Goal: Task Accomplishment & Management: Manage account settings

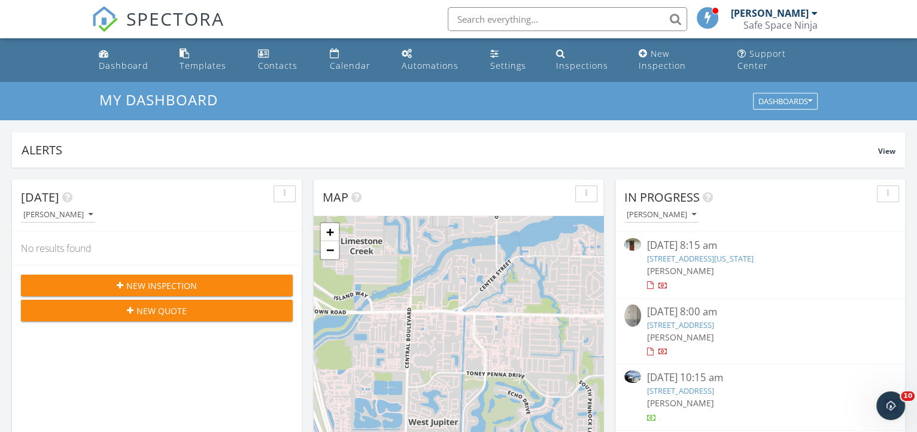
click at [682, 253] on link "1924 SE Washington St, Stuart, FL 34997" at bounding box center [700, 258] width 107 height 11
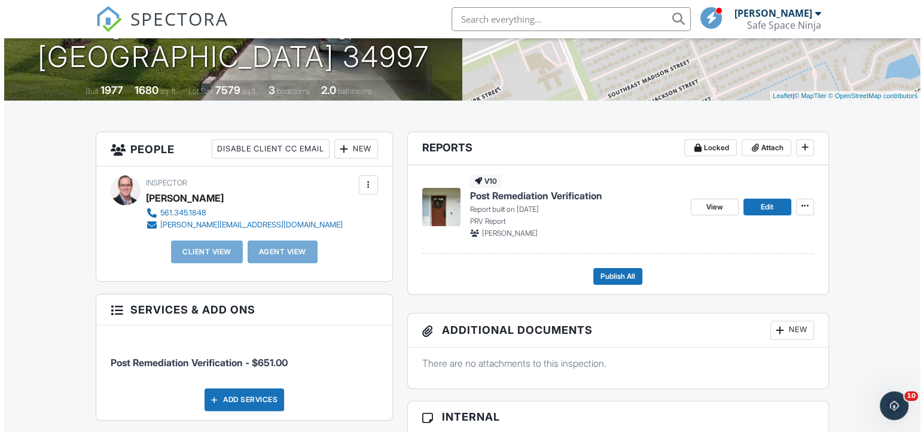
scroll to position [217, 0]
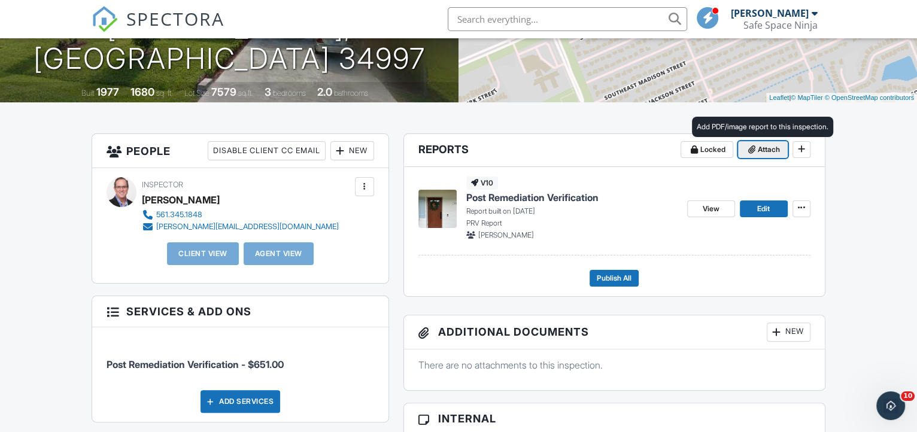
click at [775, 156] on span "Attach" at bounding box center [768, 150] width 22 height 12
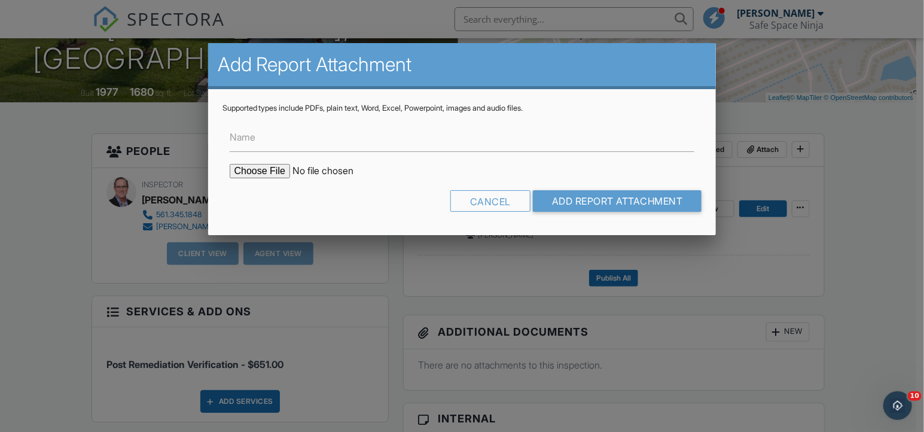
click at [245, 175] on input "file" at bounding box center [331, 171] width 203 height 14
type input "C:\fakepath\Summary Project 1924 SE Washington St.pdf"
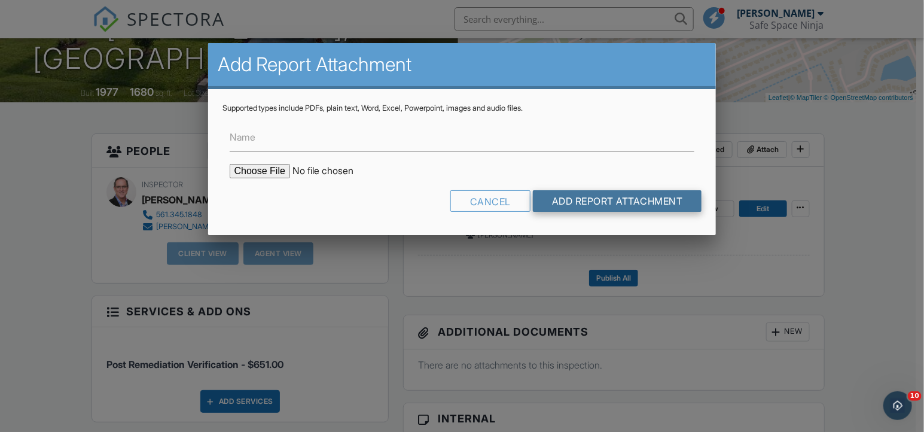
click at [645, 206] on input "Add Report Attachment" at bounding box center [617, 201] width 169 height 22
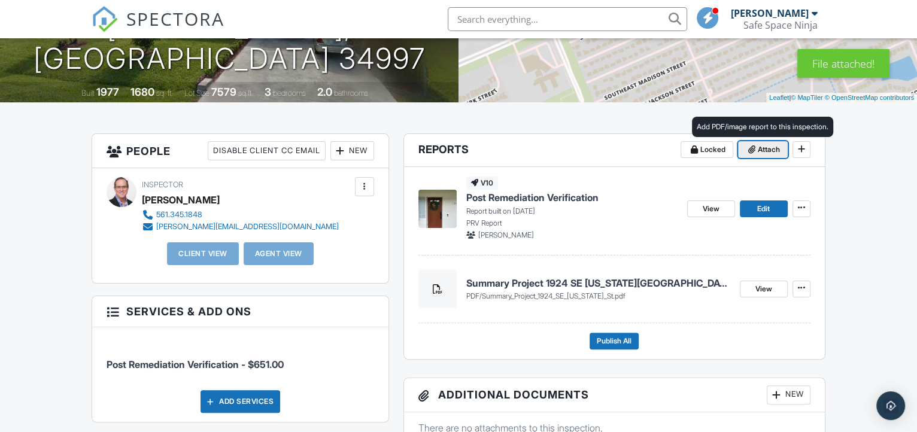
click at [768, 156] on span "Attach" at bounding box center [768, 150] width 22 height 12
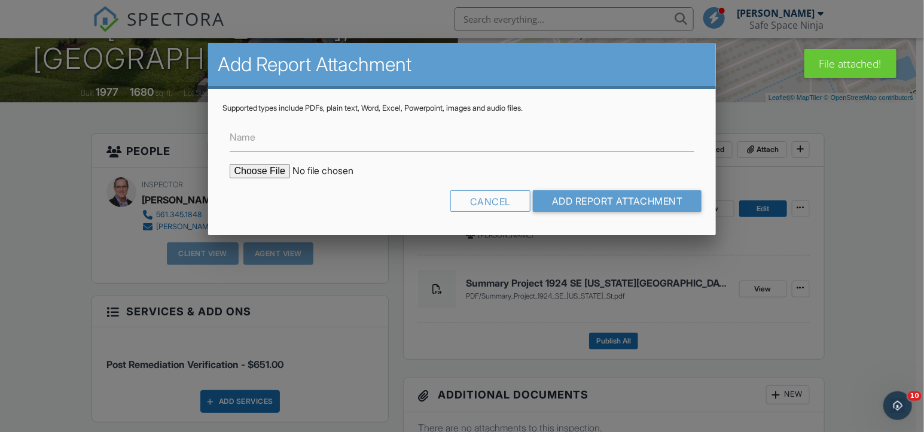
click at [267, 166] on input "file" at bounding box center [331, 171] width 203 height 14
type input "C:\fakepath\Summary Project Two 1924 E Washington St.pdf"
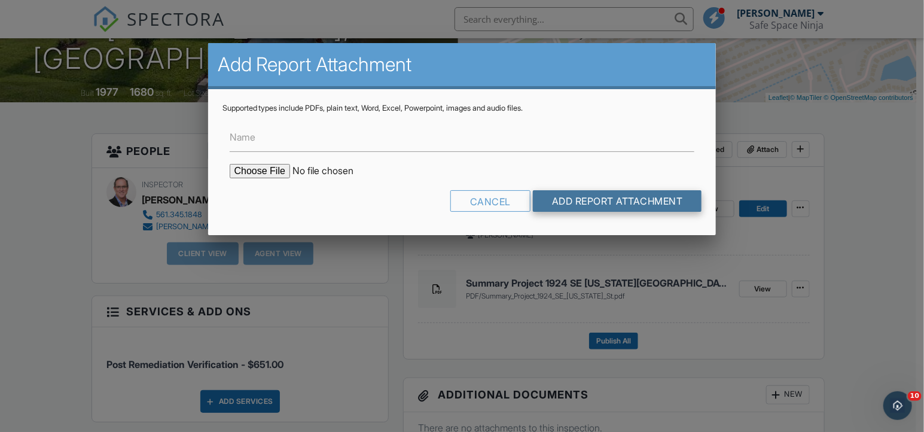
click at [567, 194] on input "Add Report Attachment" at bounding box center [617, 201] width 169 height 22
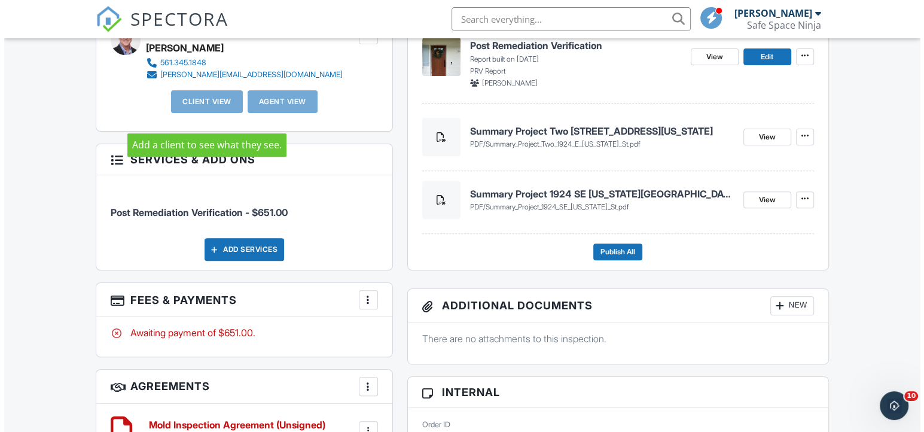
scroll to position [381, 0]
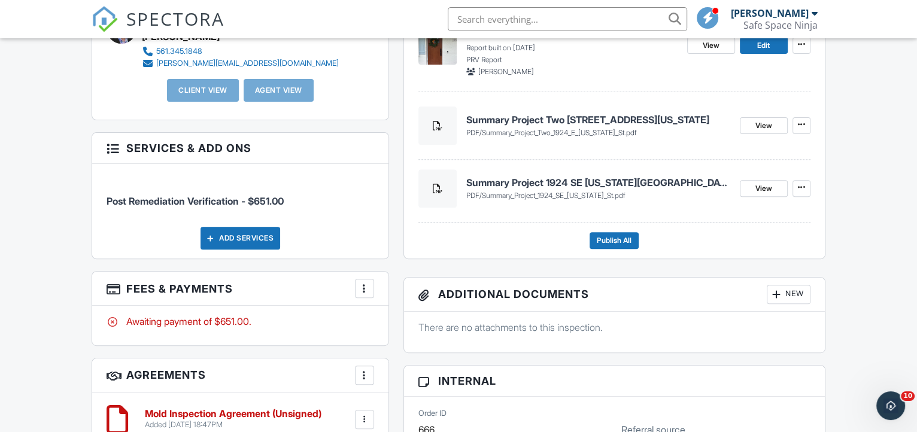
click at [369, 294] on div at bounding box center [364, 288] width 12 height 12
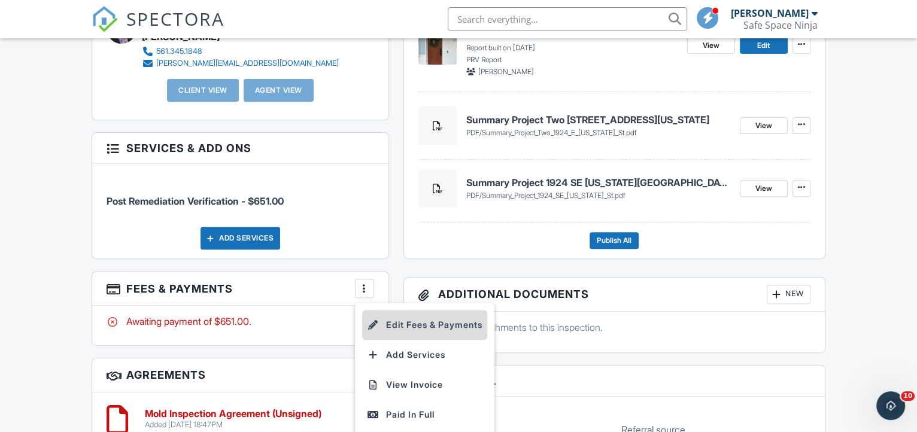
click at [414, 334] on li "Edit Fees & Payments" at bounding box center [424, 325] width 125 height 30
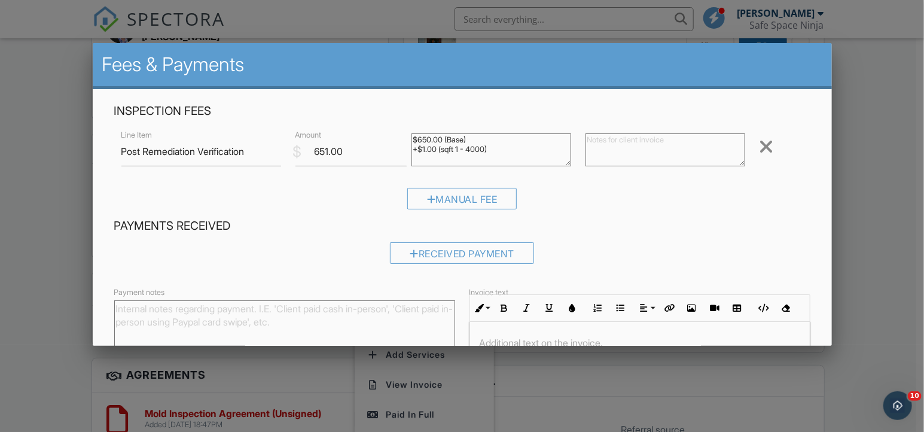
click at [223, 169] on div "Line Item Post Remediation Verification $ Amount 651.00 $650.00 (Base) +$1.00 (…" at bounding box center [462, 151] width 696 height 48
drag, startPoint x: 315, startPoint y: 150, endPoint x: 505, endPoint y: 136, distance: 190.8
click at [315, 150] on input "651.00" at bounding box center [351, 151] width 111 height 29
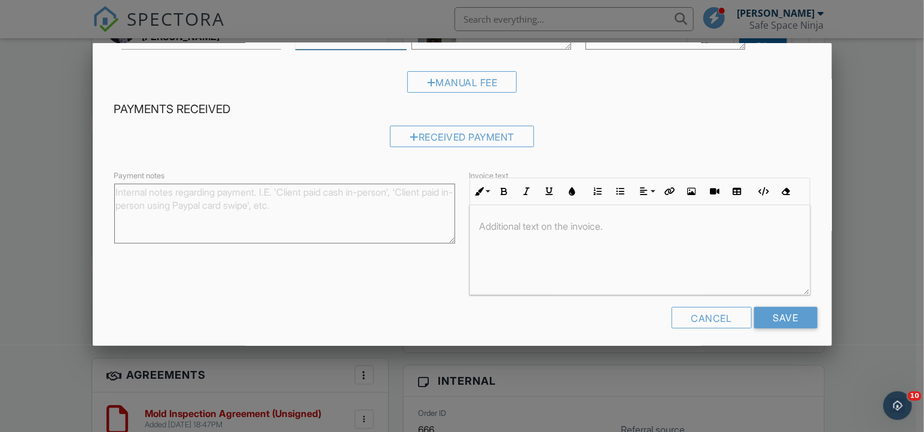
scroll to position [123, 0]
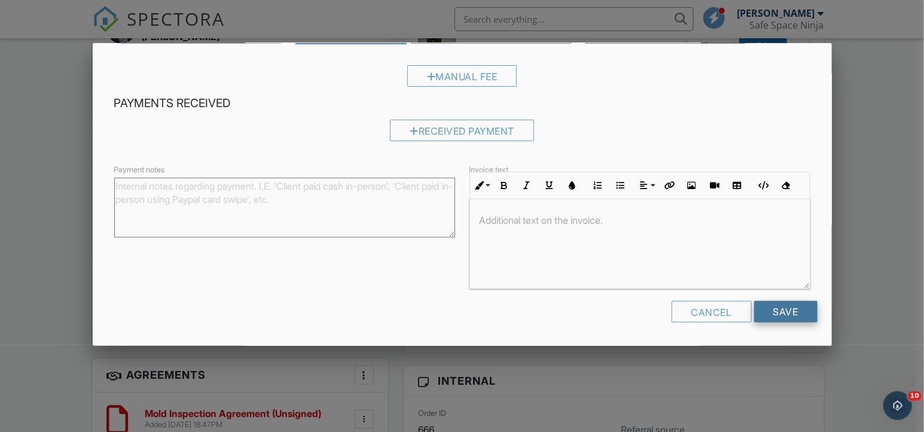
type input "500.00"
click at [783, 311] on input "Save" at bounding box center [785, 312] width 63 height 22
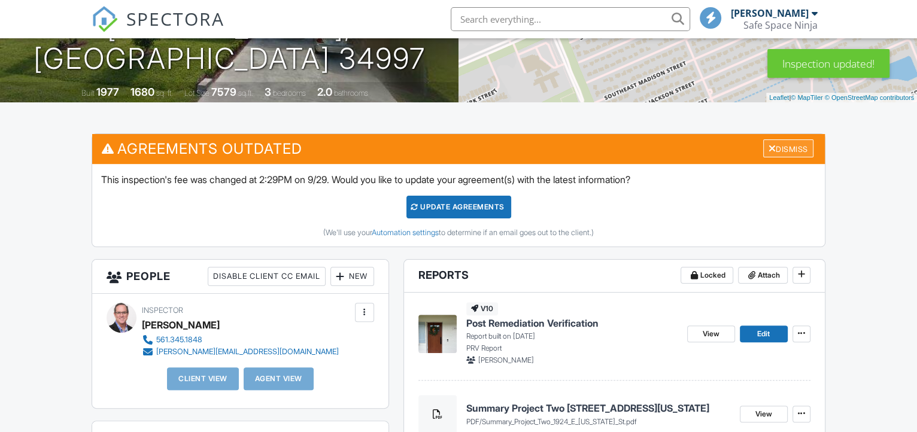
click at [777, 158] on div "Dismiss" at bounding box center [788, 148] width 50 height 19
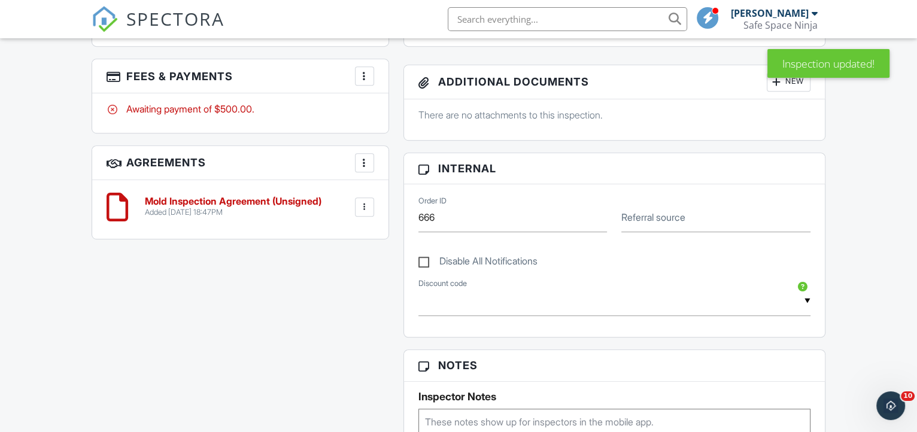
scroll to position [598, 0]
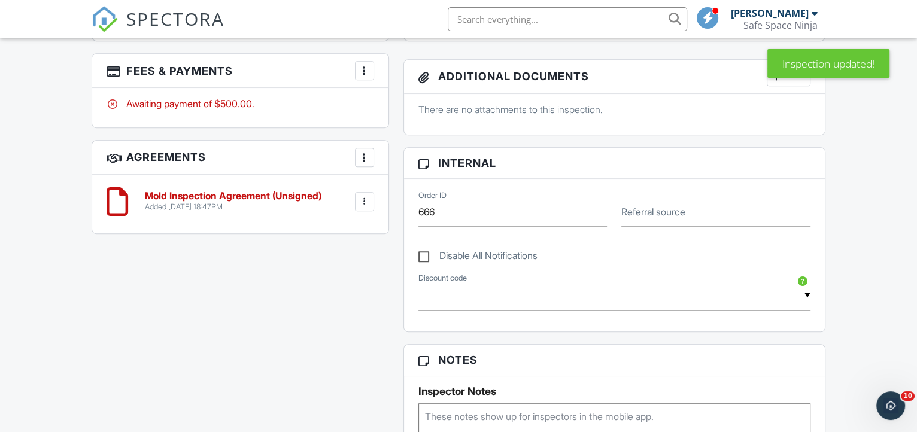
click at [363, 205] on div at bounding box center [364, 201] width 19 height 19
click at [342, 301] on li "Delete" at bounding box center [333, 294] width 68 height 30
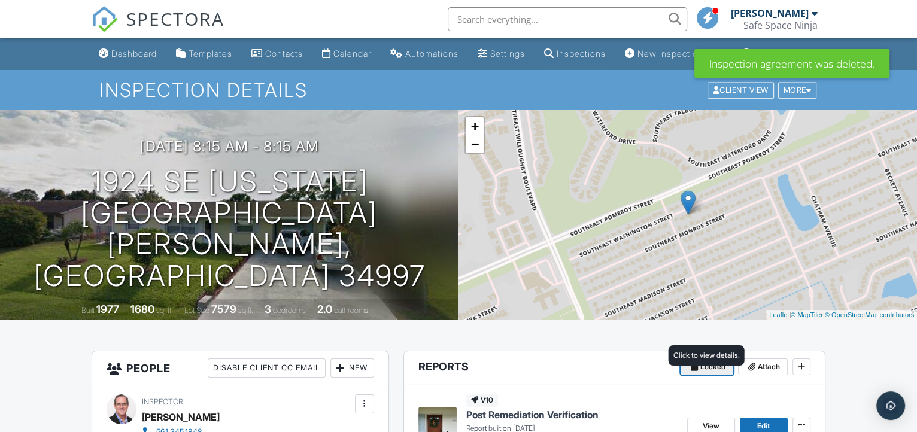
click at [704, 373] on span "Locked" at bounding box center [712, 367] width 25 height 12
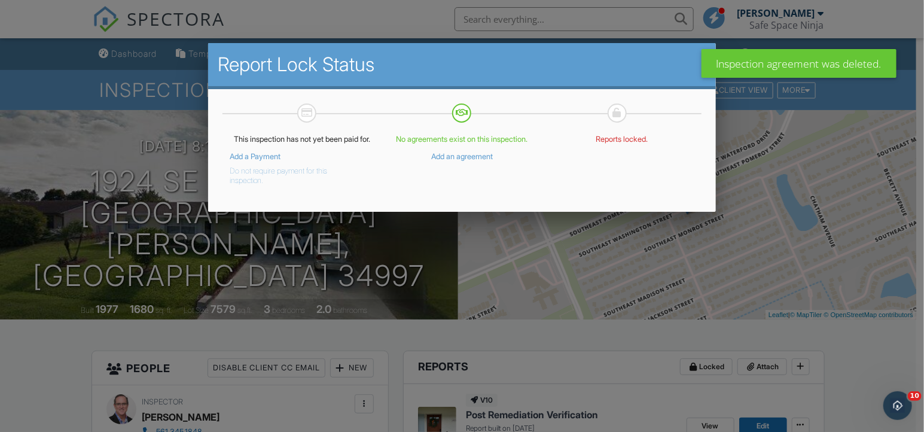
click at [258, 185] on button "Do not require payment for this inspection." at bounding box center [293, 174] width 127 height 24
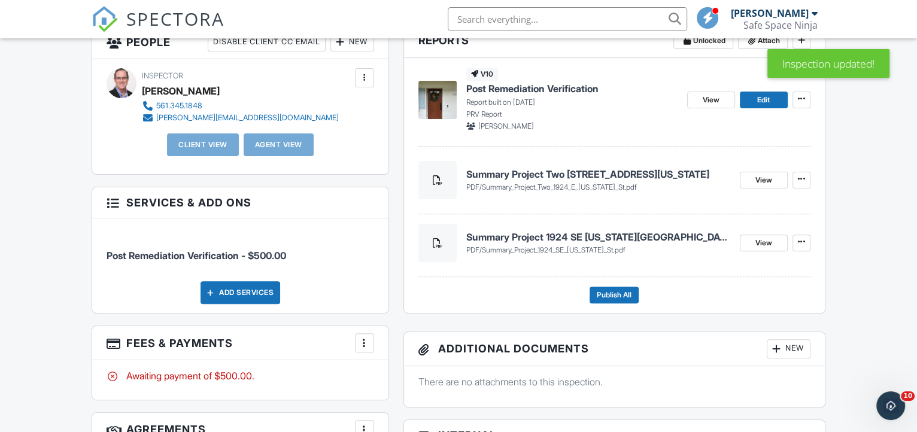
click at [790, 358] on div "New" at bounding box center [788, 348] width 44 height 19
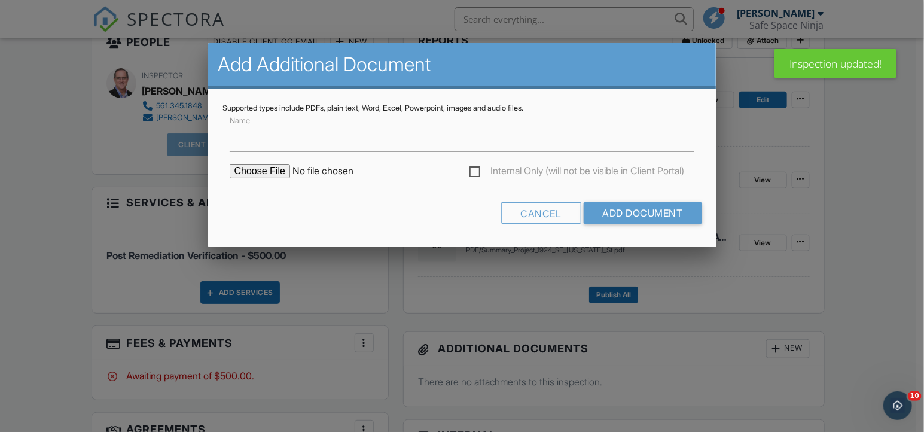
click at [275, 173] on input "file" at bounding box center [331, 171] width 203 height 14
type input "C:\fakepath\NORMI-Sampling-Interpretations-Chart1 (1).pdf"
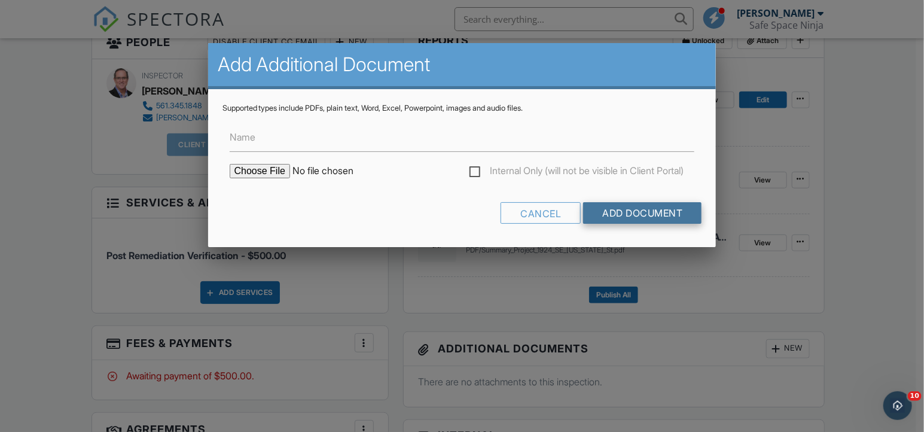
click at [646, 215] on input "Add Document" at bounding box center [642, 213] width 118 height 22
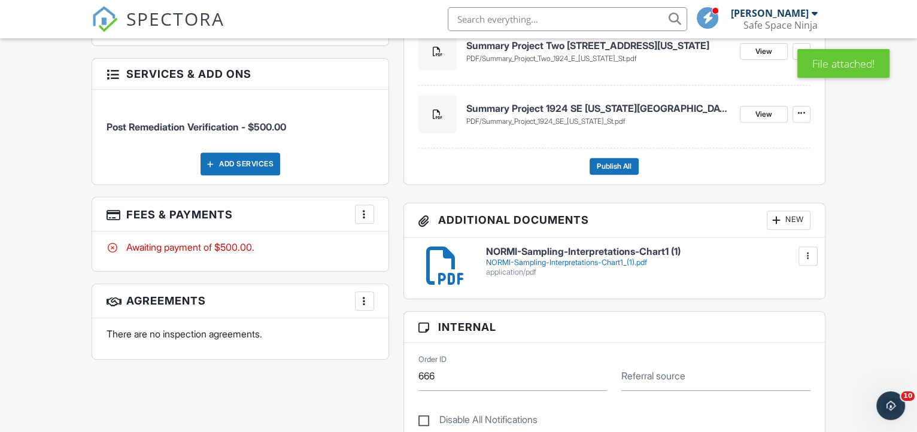
scroll to position [217, 0]
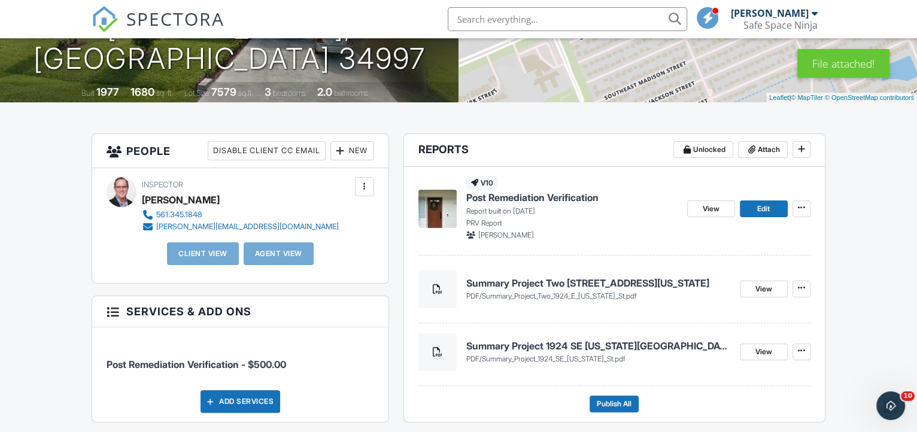
click at [500, 204] on span "Post Remediation Verification" at bounding box center [532, 197] width 132 height 13
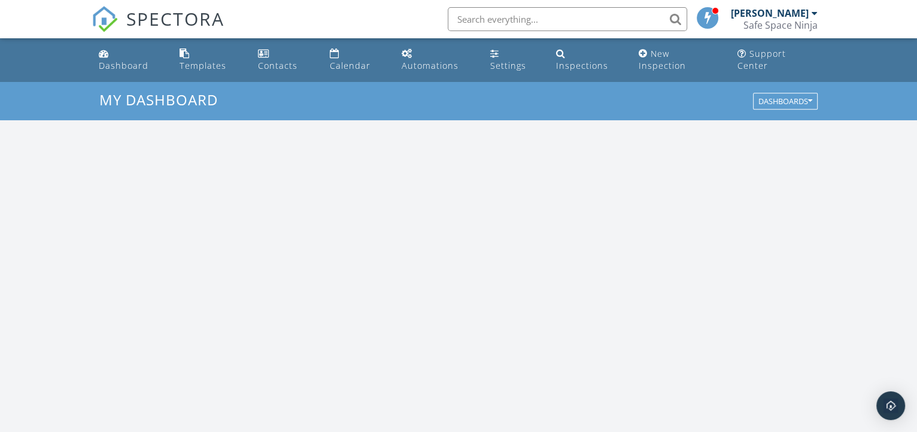
scroll to position [1106, 933]
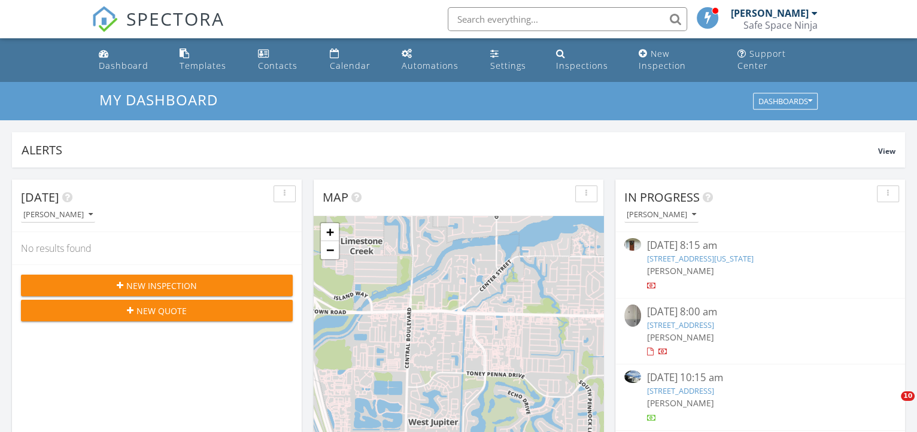
click at [795, 23] on div "Safe Space Ninja" at bounding box center [780, 25] width 74 height 12
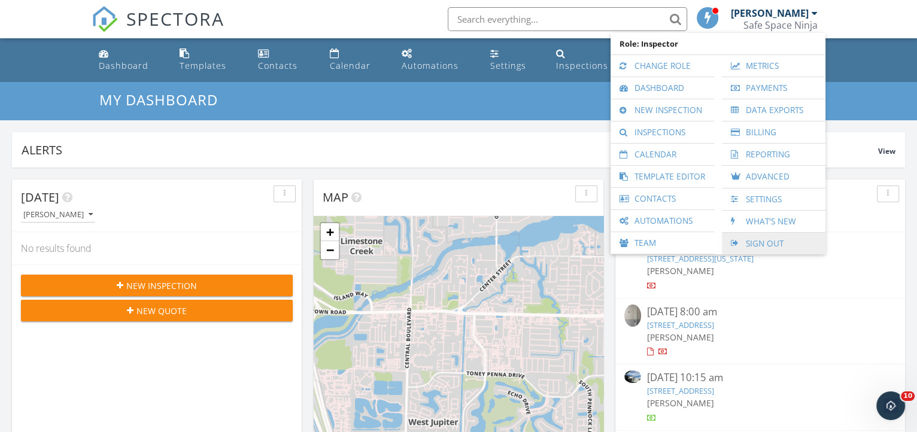
click at [772, 237] on link "Sign Out" at bounding box center [774, 244] width 92 height 22
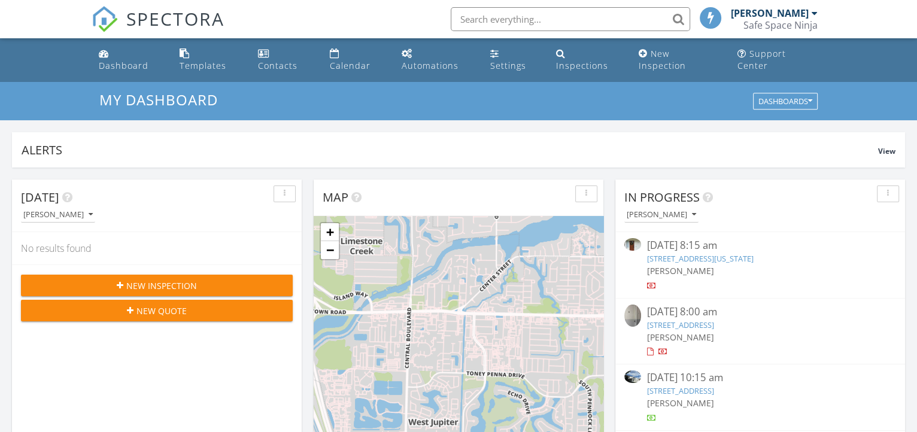
scroll to position [6, 6]
click at [695, 253] on link "1924 SE Washington St, Stuart, FL 34997" at bounding box center [700, 258] width 107 height 11
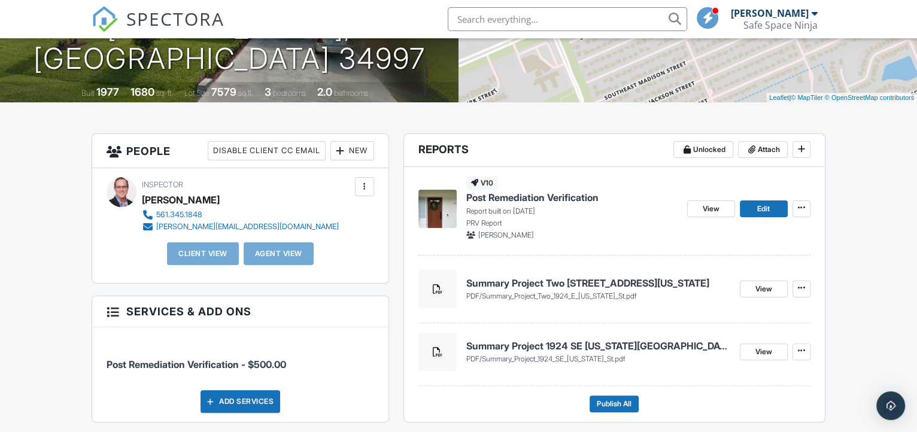
click at [481, 217] on div "v10 Post Remediation Verification Report built on [DATE] PRV Report [PERSON_NAM…" at bounding box center [571, 208] width 211 height 63
click at [482, 204] on span "Post Remediation Verification" at bounding box center [532, 197] width 132 height 13
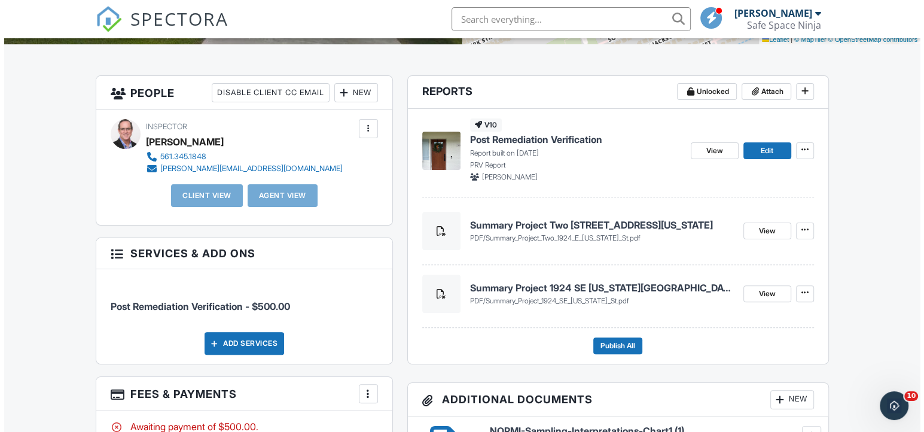
scroll to position [272, 0]
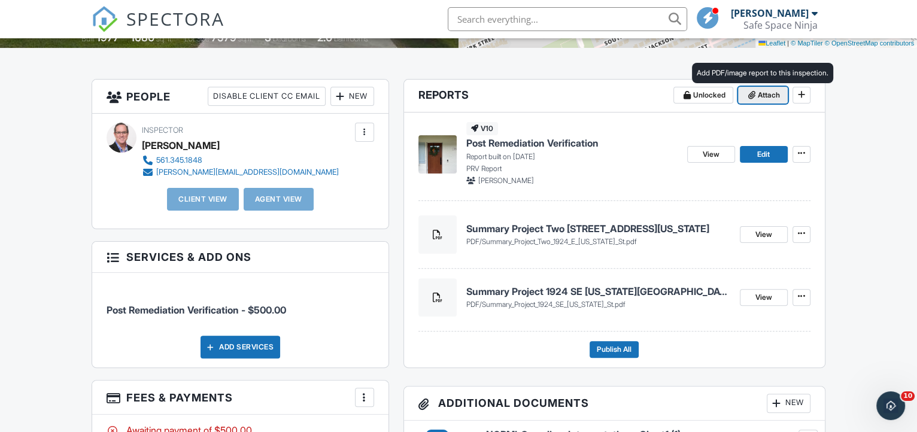
click at [760, 101] on span "Attach" at bounding box center [768, 95] width 22 height 12
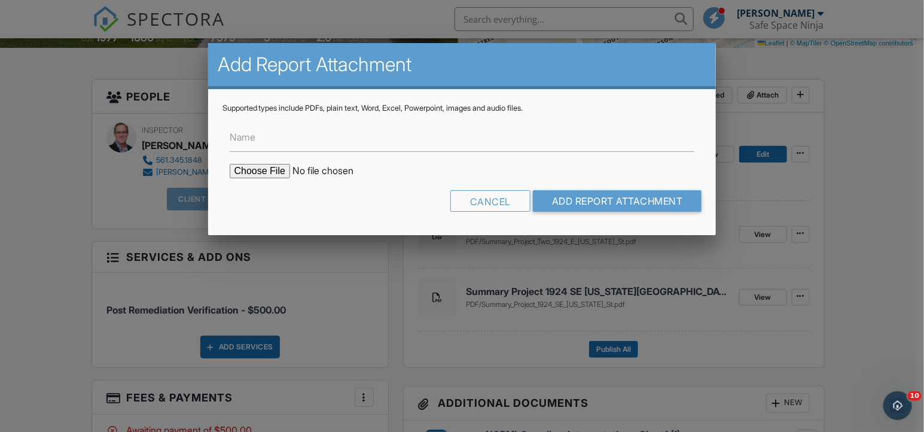
click at [264, 171] on input "file" at bounding box center [331, 171] width 203 height 14
type input "C:\fakepath\PRV Certificate 1924 SE Washington St 9.29.25.pdf"
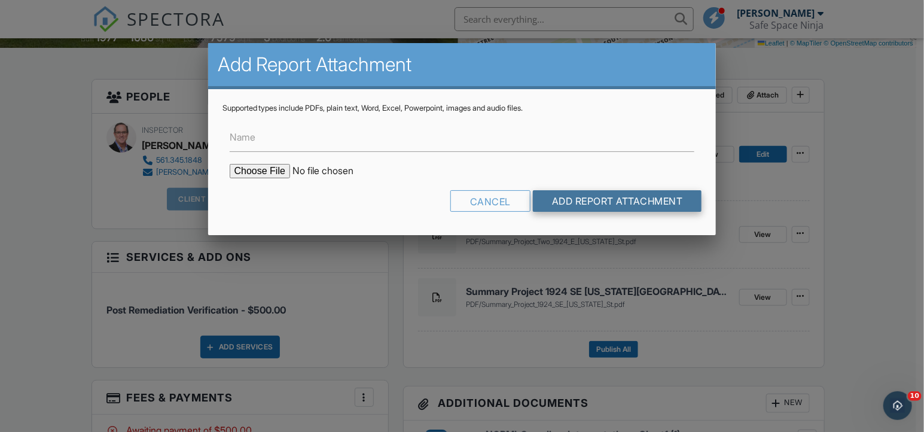
click at [544, 197] on input "Add Report Attachment" at bounding box center [617, 201] width 169 height 22
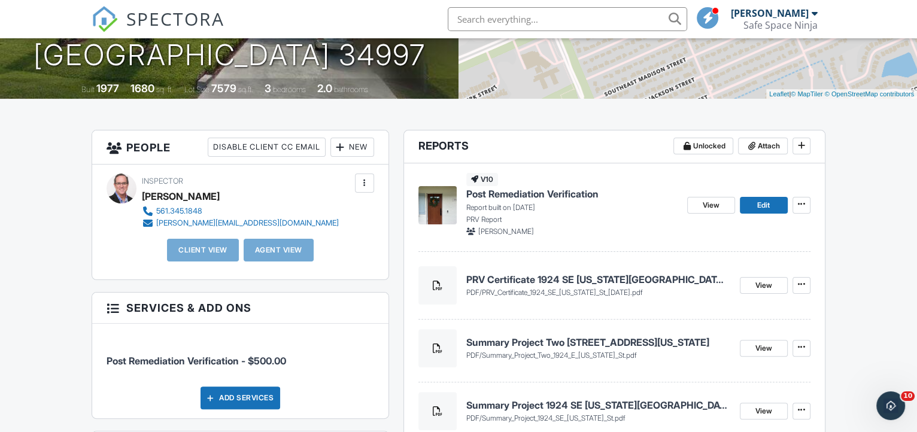
scroll to position [217, 0]
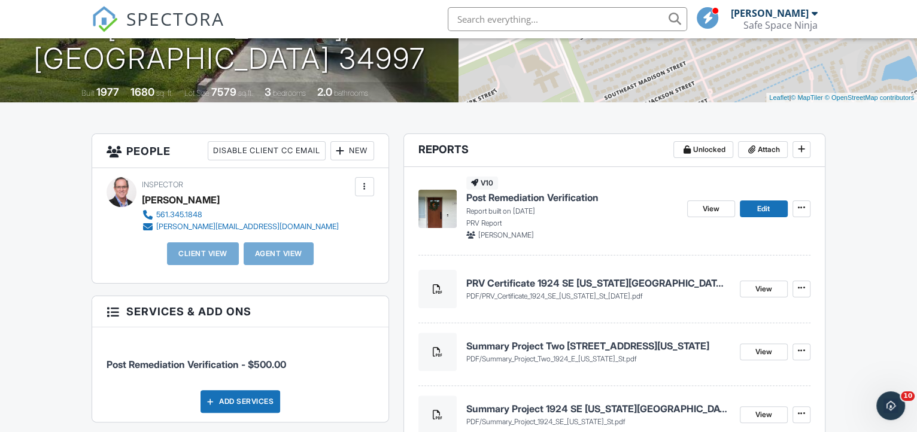
click at [793, 23] on div "Safe Space Ninja" at bounding box center [780, 25] width 74 height 12
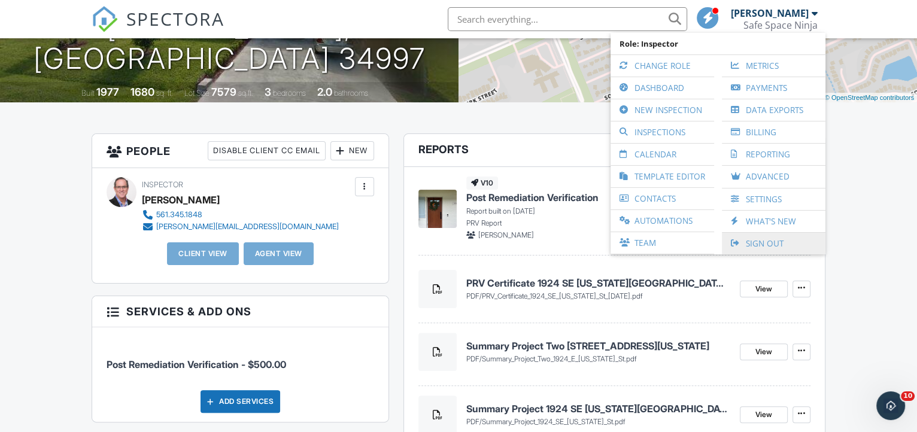
click at [771, 242] on link "Sign Out" at bounding box center [774, 244] width 92 height 22
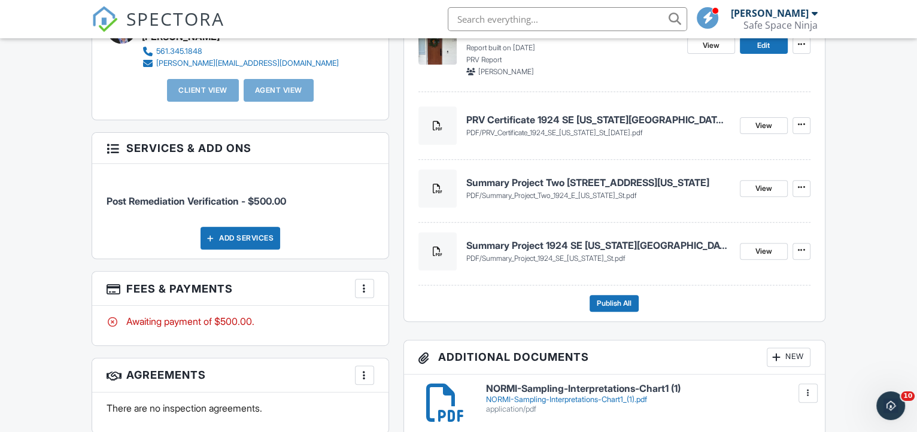
click at [520, 41] on span "Post Remediation Verification" at bounding box center [532, 34] width 132 height 13
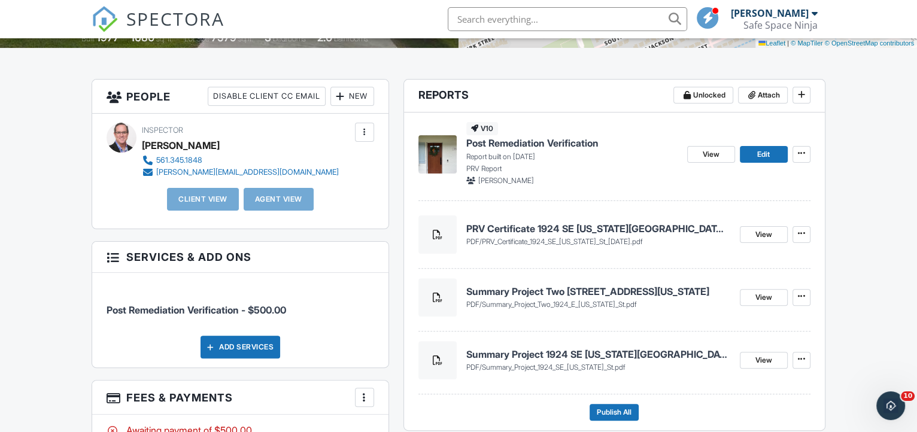
click at [367, 138] on div at bounding box center [364, 132] width 12 height 12
click at [291, 141] on div "Inspector Troy Sanford 561.345.1848 troy@safespaceninja.com" at bounding box center [269, 150] width 254 height 55
click at [334, 102] on div at bounding box center [340, 96] width 12 height 12
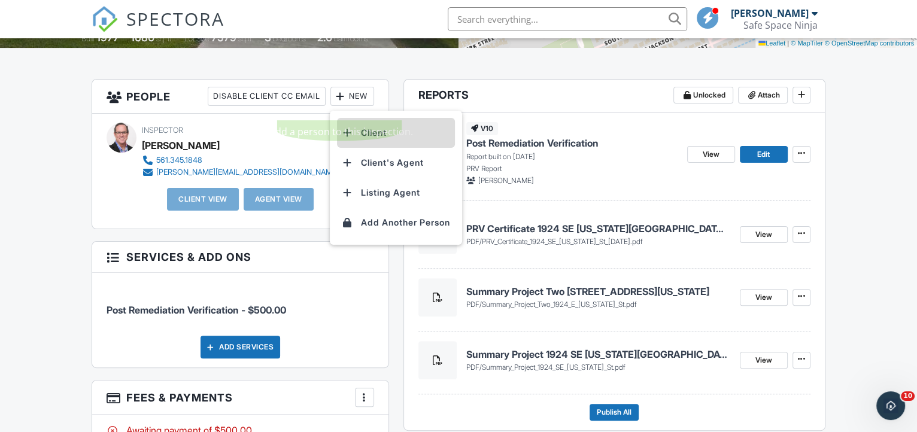
click at [361, 143] on li "Client" at bounding box center [396, 133] width 118 height 30
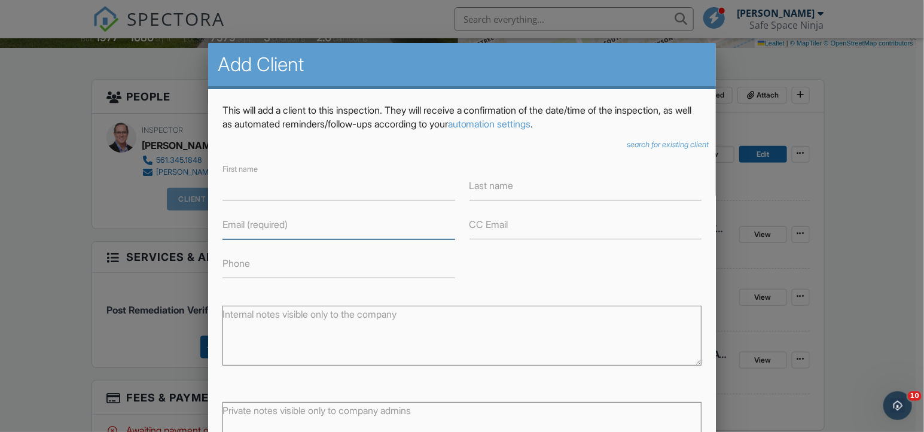
click at [337, 235] on input "Email (required)" at bounding box center [339, 224] width 233 height 29
paste input "agrisale91@gmail.com"
type input "agrisale91@gmail.com"
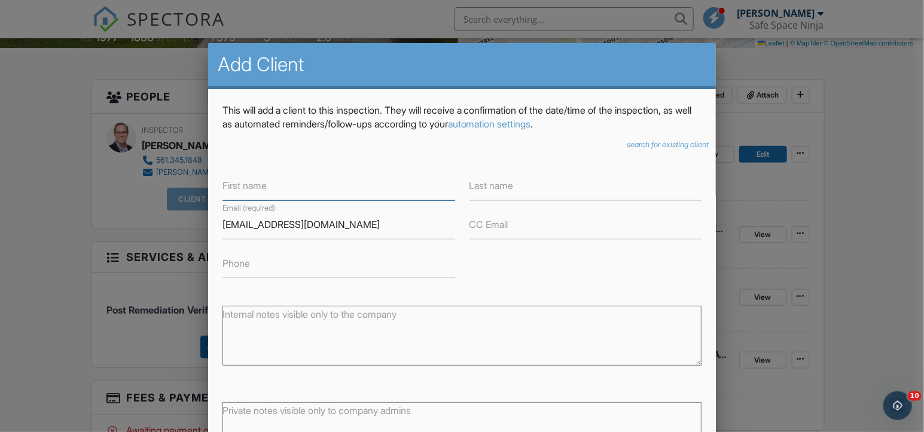
click at [272, 190] on input "First name" at bounding box center [339, 185] width 233 height 29
type input "Andres"
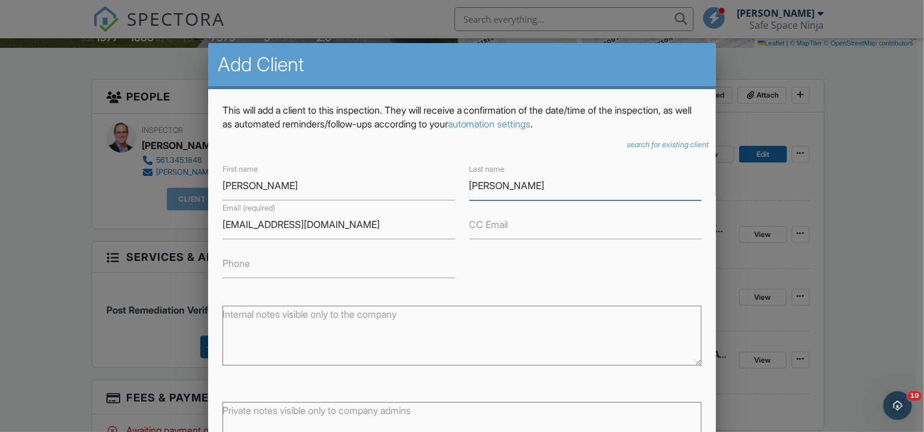
scroll to position [81, 0]
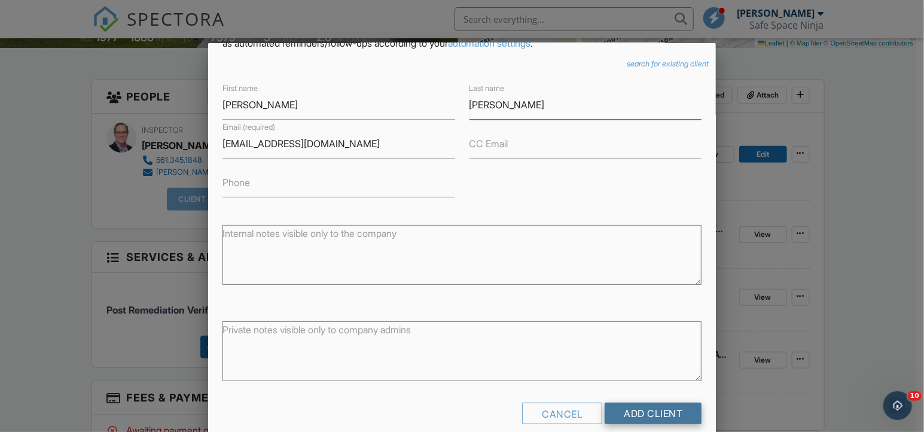
type input "[PERSON_NAME]"
click at [644, 412] on input "Add Client" at bounding box center [653, 414] width 97 height 22
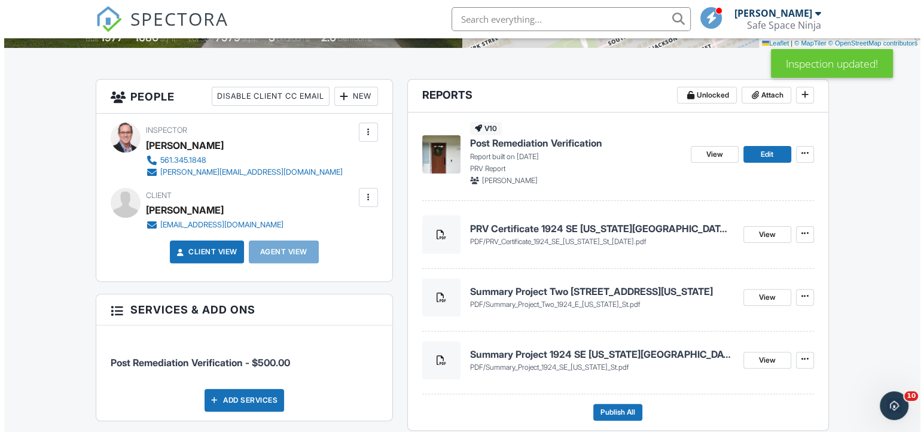
scroll to position [435, 0]
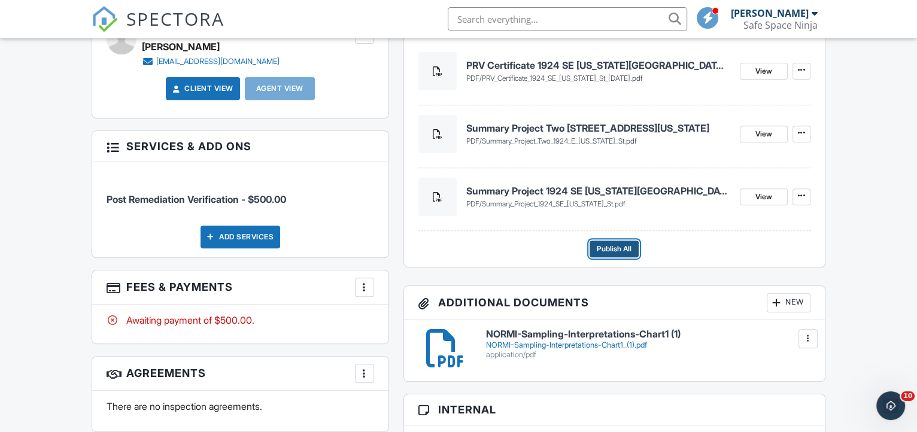
click at [614, 255] on span "Publish All" at bounding box center [614, 249] width 35 height 12
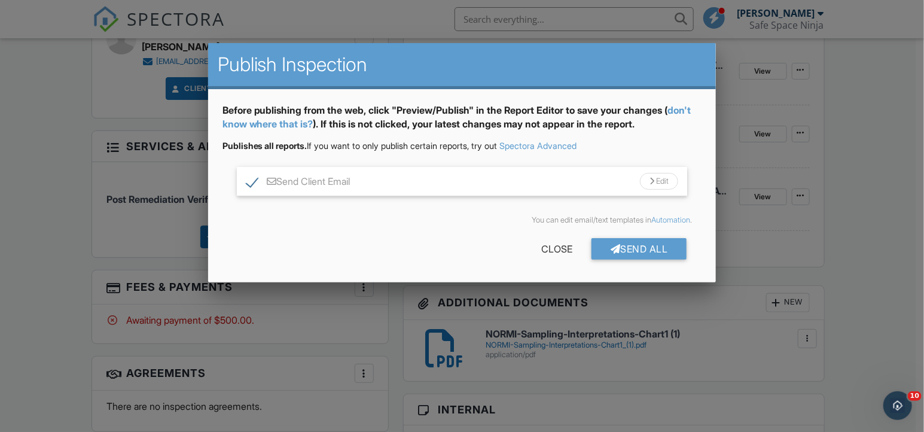
click at [665, 185] on div "Edit" at bounding box center [659, 181] width 38 height 17
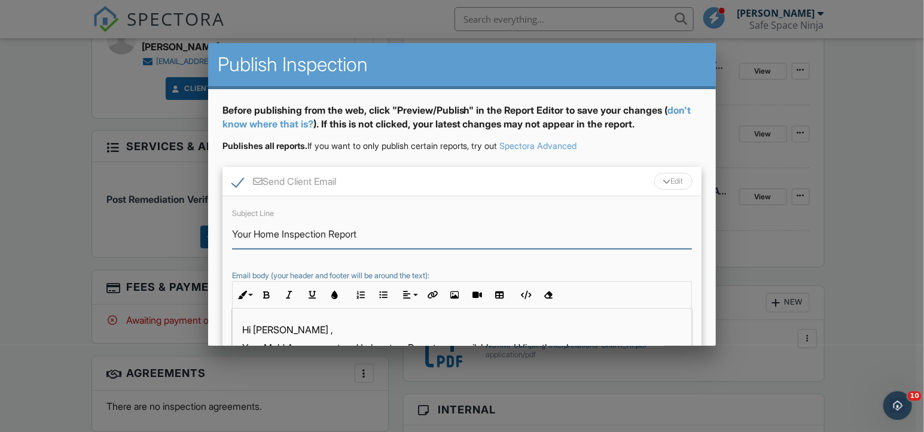
click at [257, 233] on input "Your Home Inspection Report" at bounding box center [462, 234] width 461 height 29
click at [255, 237] on input "Your Post Remediation Verification Report" at bounding box center [462, 234] width 461 height 29
drag, startPoint x: 364, startPoint y: 242, endPoint x: 199, endPoint y: 260, distance: 166.2
click at [199, 260] on body "SPECTORA Troy Sanford Safe Space Ninja Role: Inspector Change Role Dashboard Ne…" at bounding box center [458, 427] width 917 height 1725
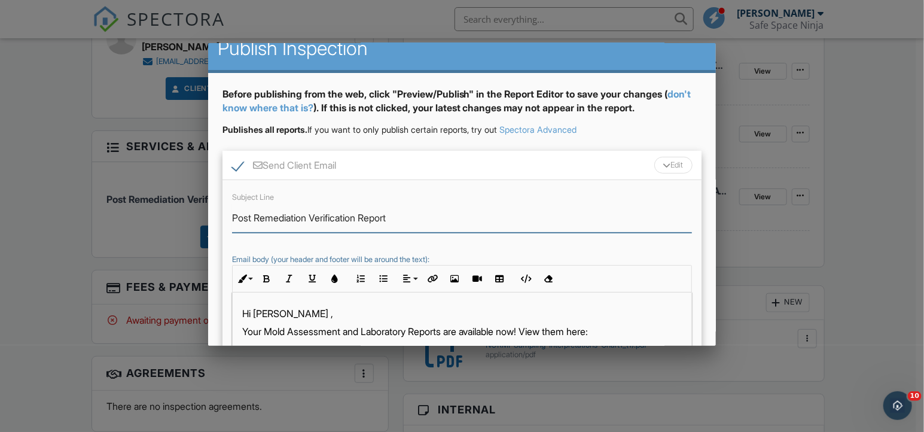
click at [713, 345] on div "Publish Inspection Before publishing from the web, click "Preview/Publish" in t…" at bounding box center [462, 194] width 509 height 302
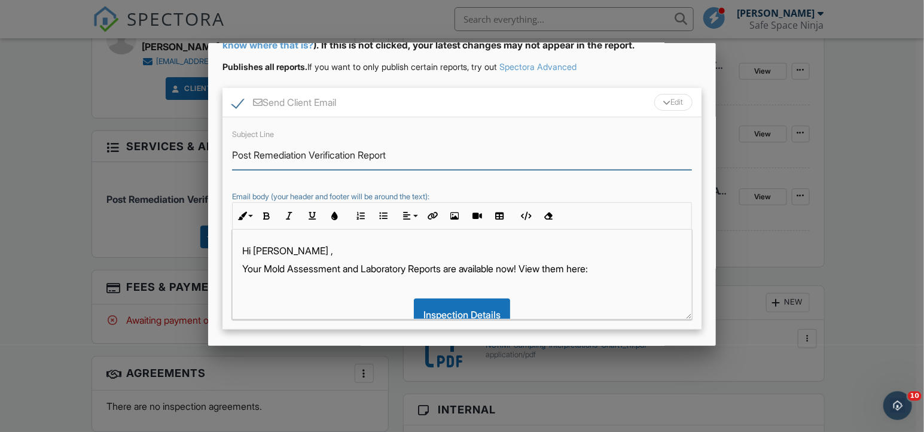
scroll to position [87, 0]
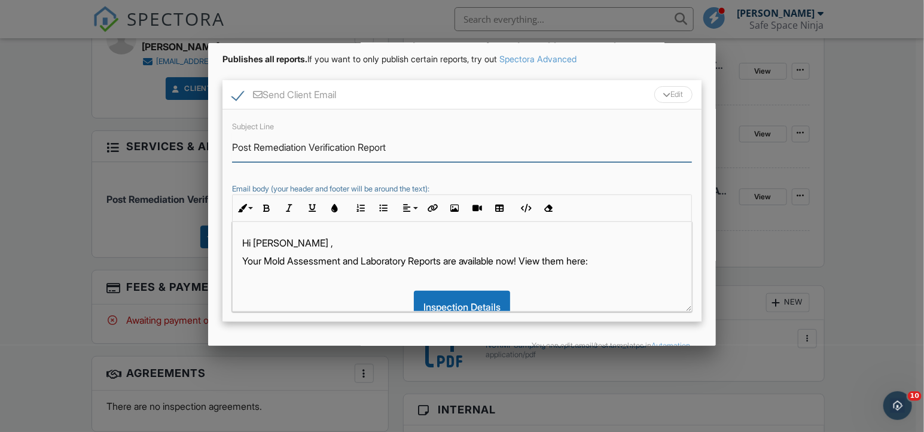
type input "Post Remediation Verification Report"
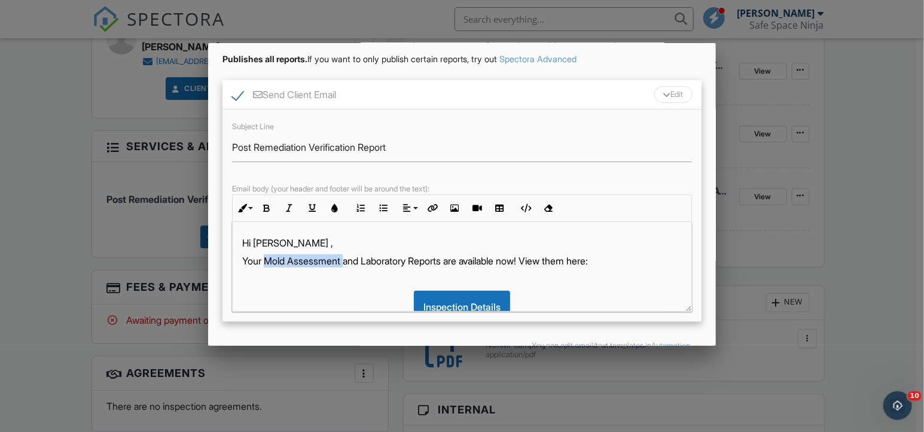
drag, startPoint x: 264, startPoint y: 258, endPoint x: 348, endPoint y: 257, distance: 83.2
click at [348, 257] on p "Your Mold Assessment and Laboratory Reports are available now! View them here:" at bounding box center [462, 260] width 440 height 13
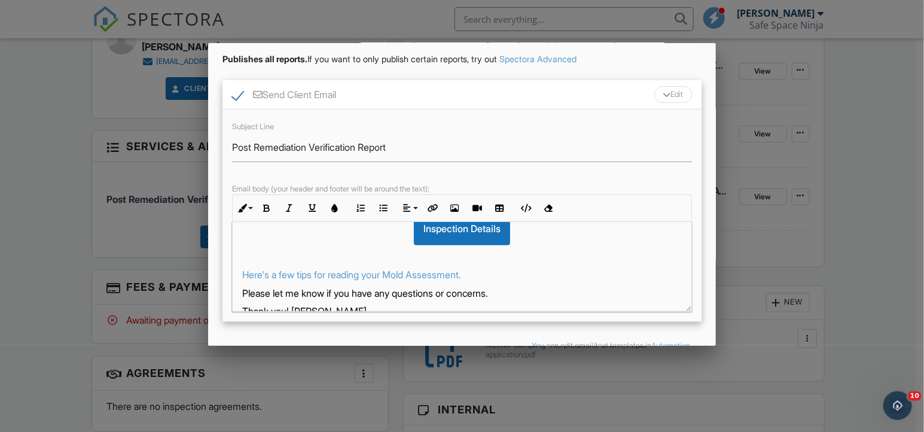
scroll to position [113, 0]
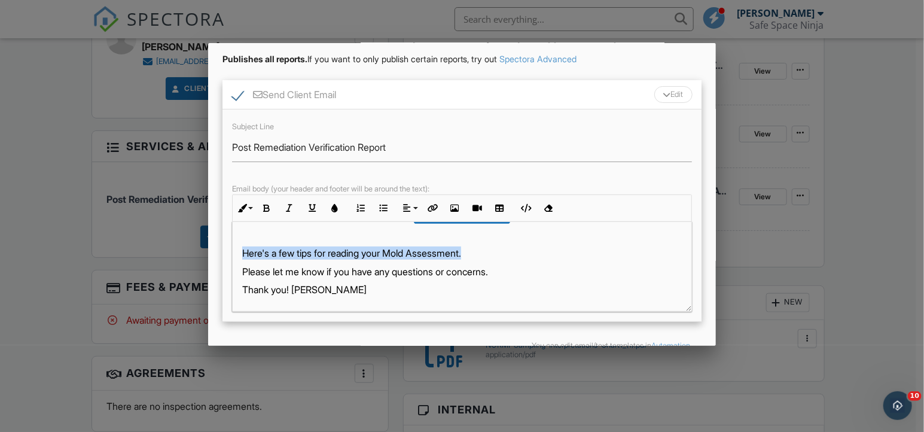
drag, startPoint x: 480, startPoint y: 254, endPoint x: 229, endPoint y: 254, distance: 251.3
click at [229, 254] on div "Subject Line Post Remediation Verification Report Email body (your header and f…" at bounding box center [463, 215] width 480 height 212
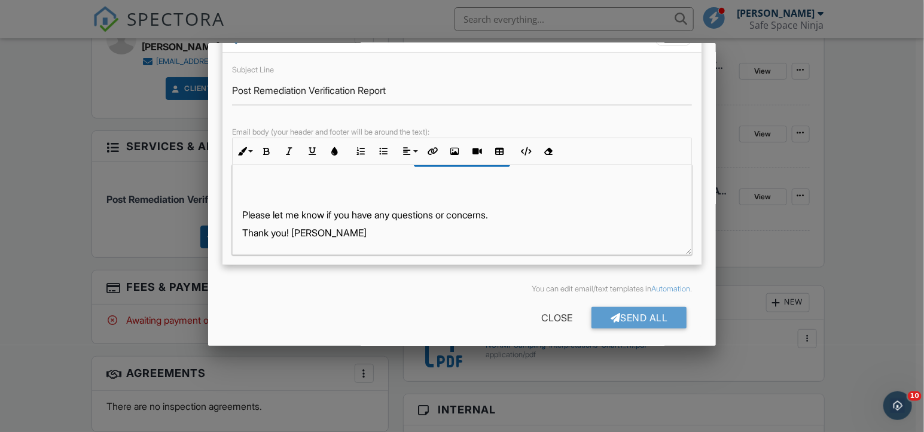
scroll to position [148, 0]
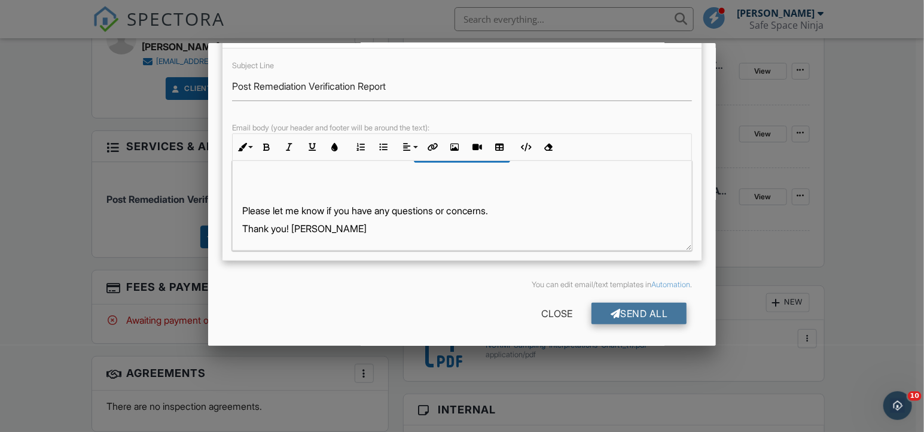
click at [637, 311] on div "Send All" at bounding box center [640, 314] width 96 height 22
